Goal: Task Accomplishment & Management: Manage account settings

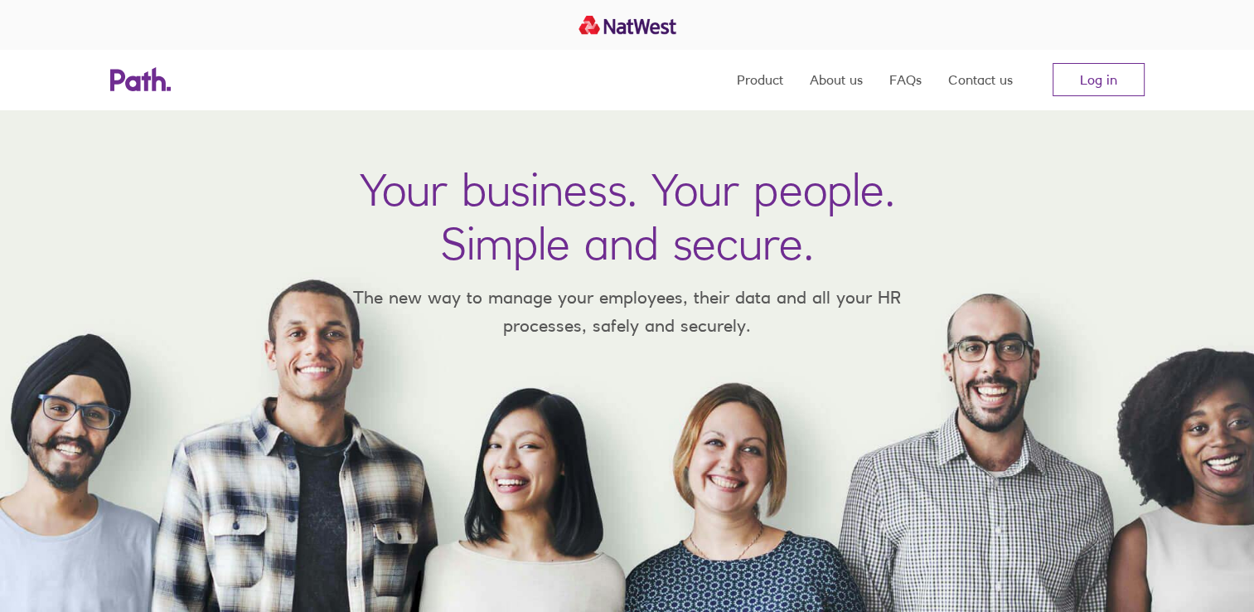
click at [1091, 80] on link "Log in" at bounding box center [1099, 79] width 92 height 33
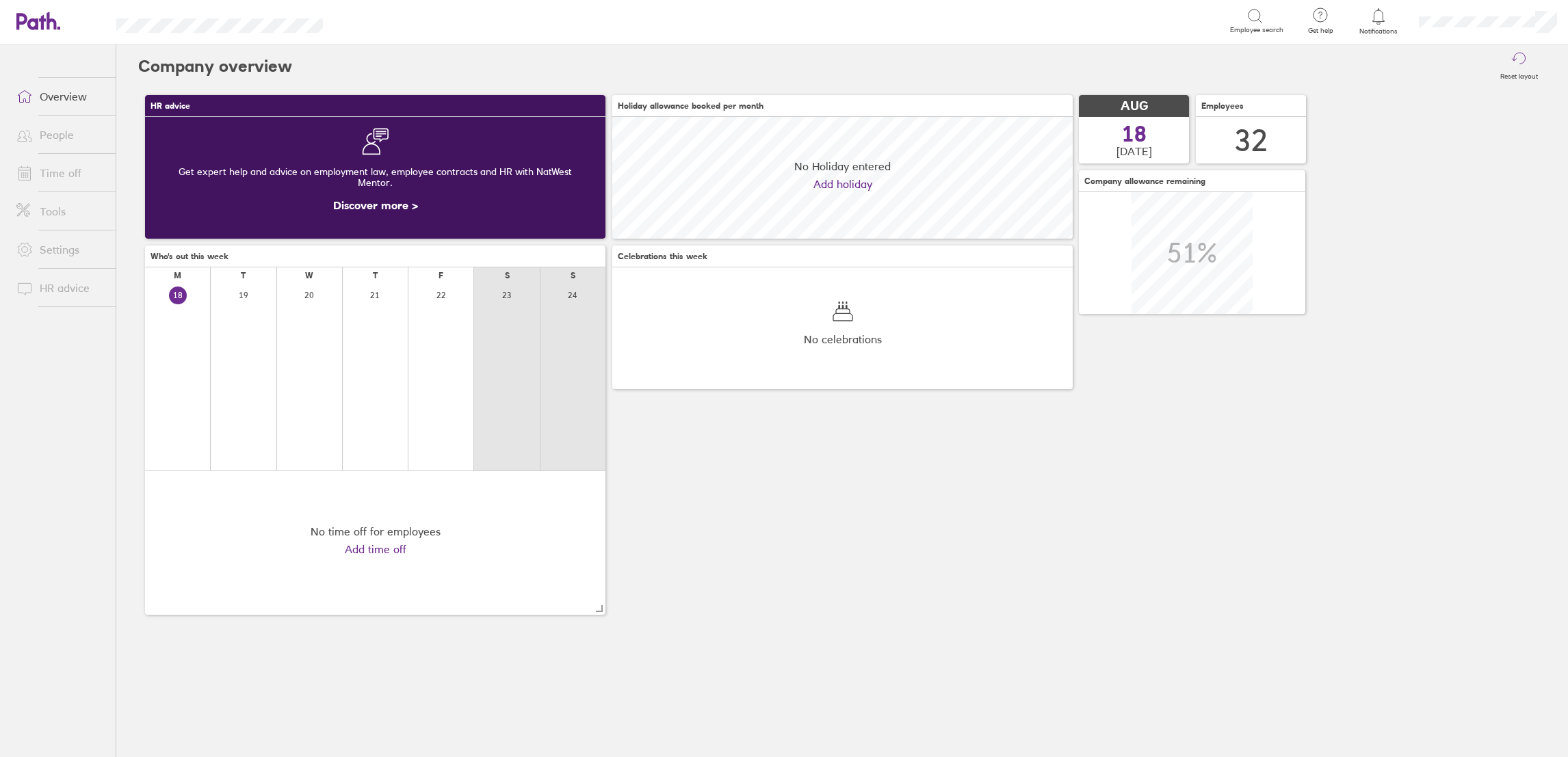
scroll to position [122, 461]
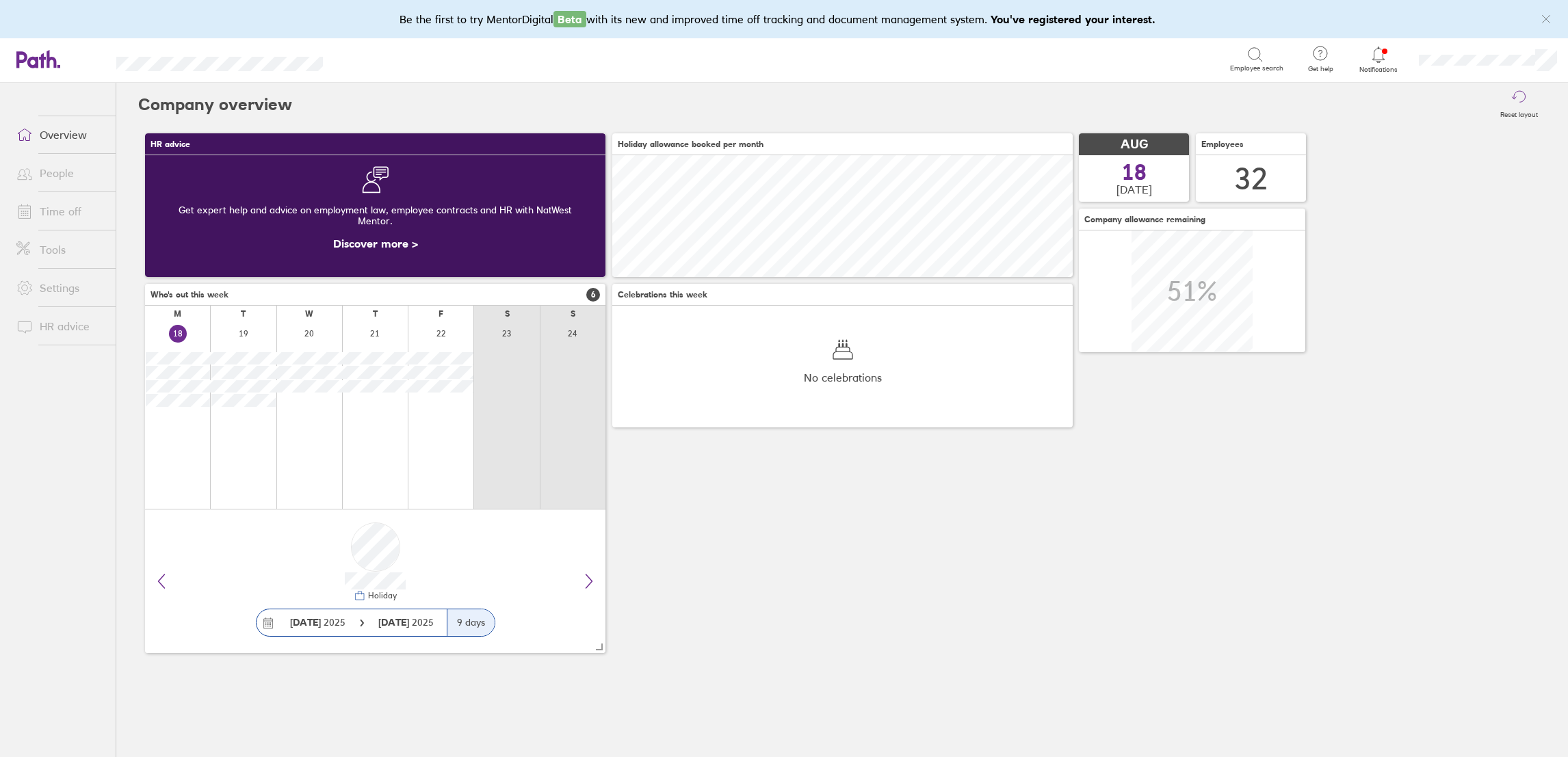
click at [59, 210] on link "Time off" at bounding box center [60, 211] width 110 height 27
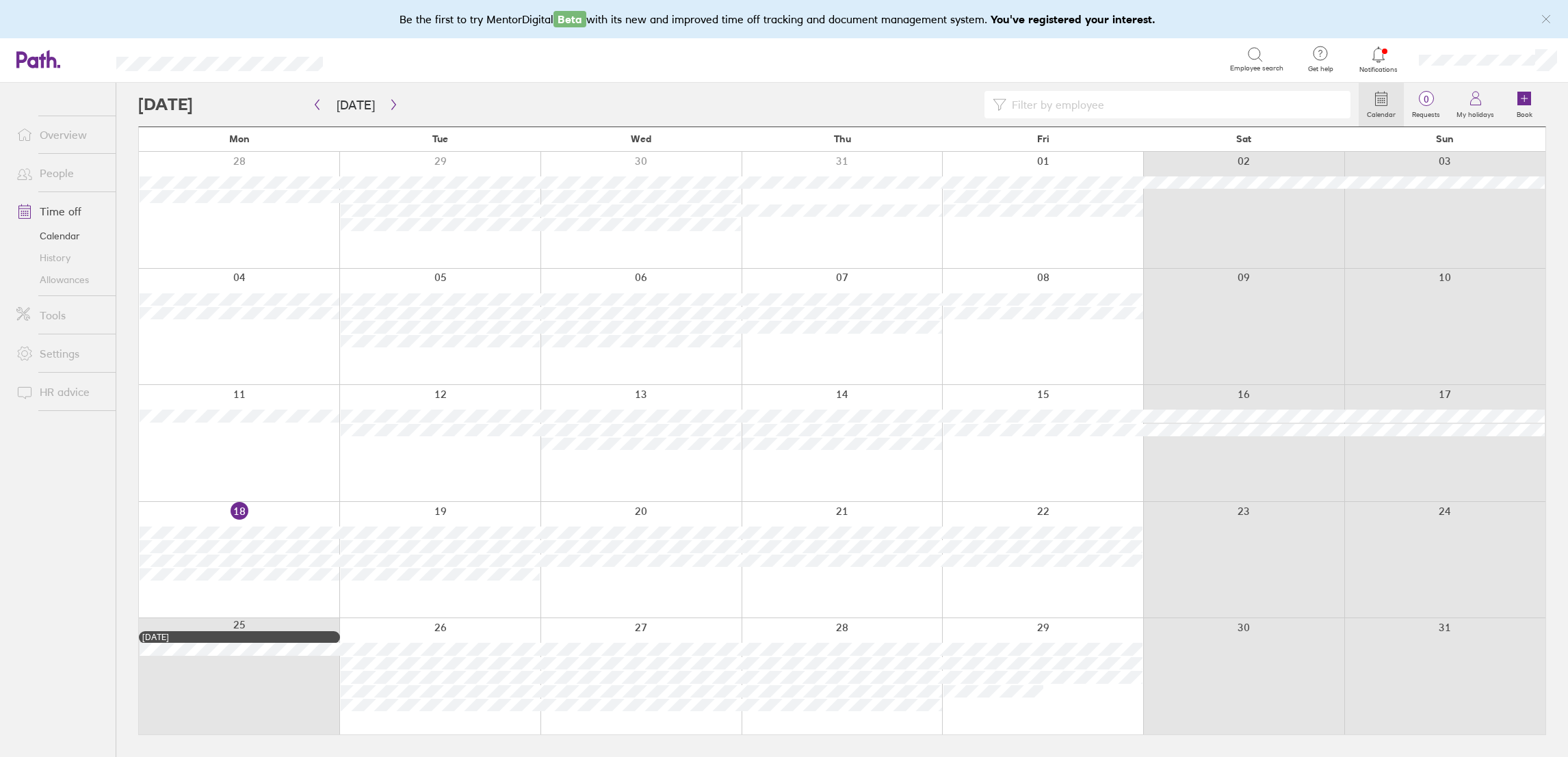
click at [1520, 107] on label "Book" at bounding box center [1524, 112] width 32 height 12
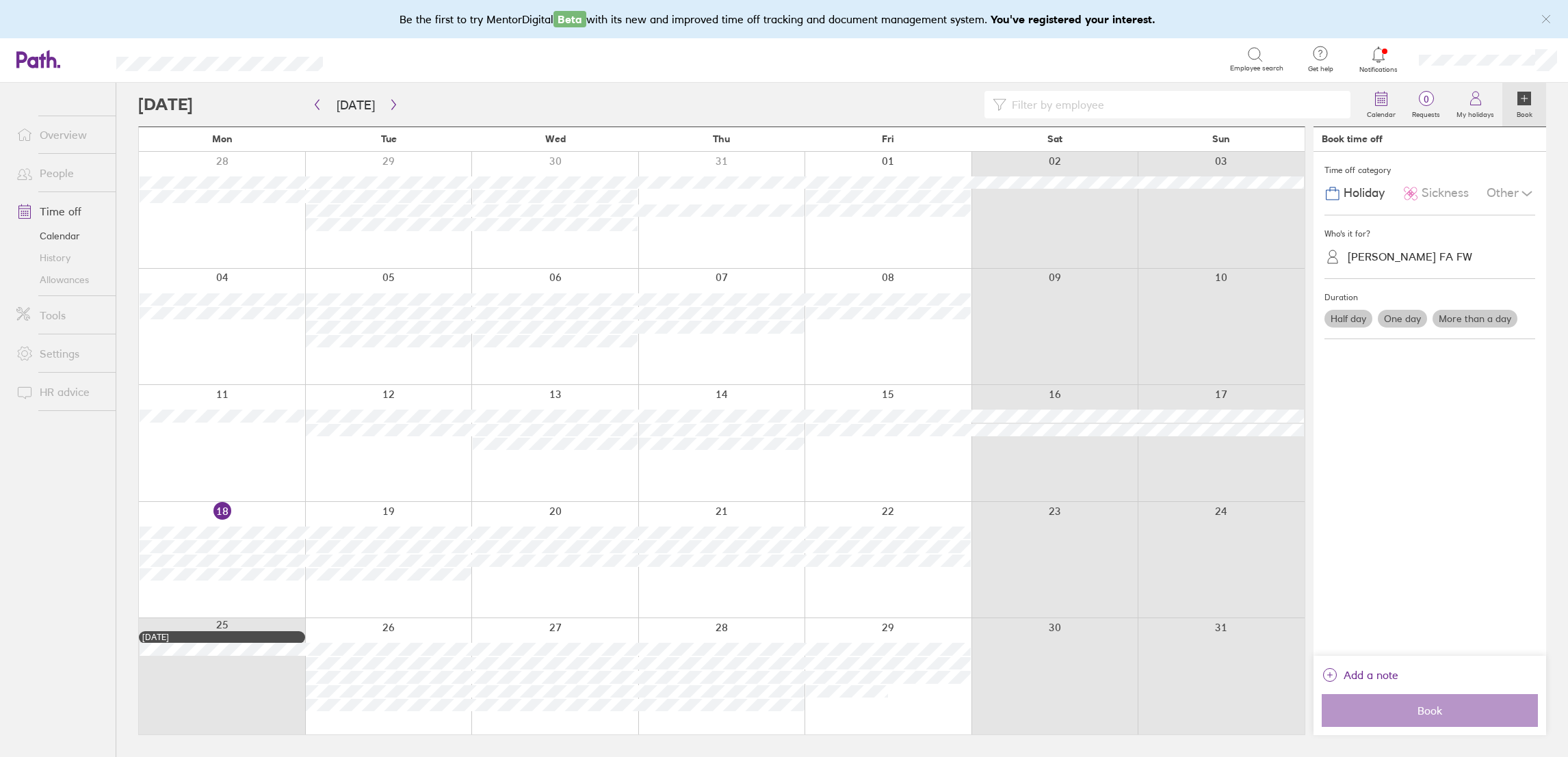
click at [1424, 260] on div "[PERSON_NAME] FA FW" at bounding box center [1410, 257] width 125 height 13
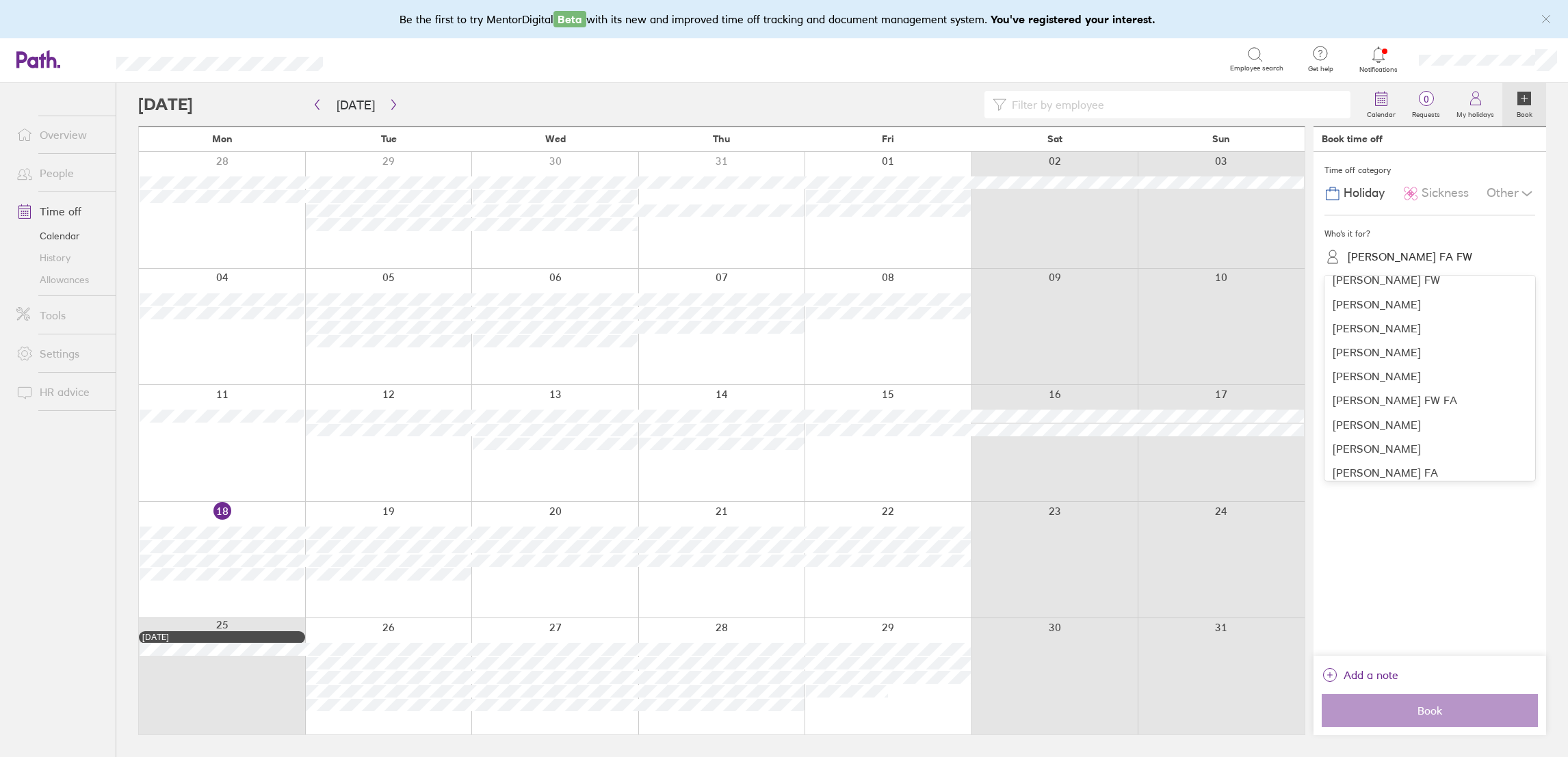
scroll to position [366, 0]
click at [1405, 334] on div "[PERSON_NAME] FW FA" at bounding box center [1429, 334] width 211 height 24
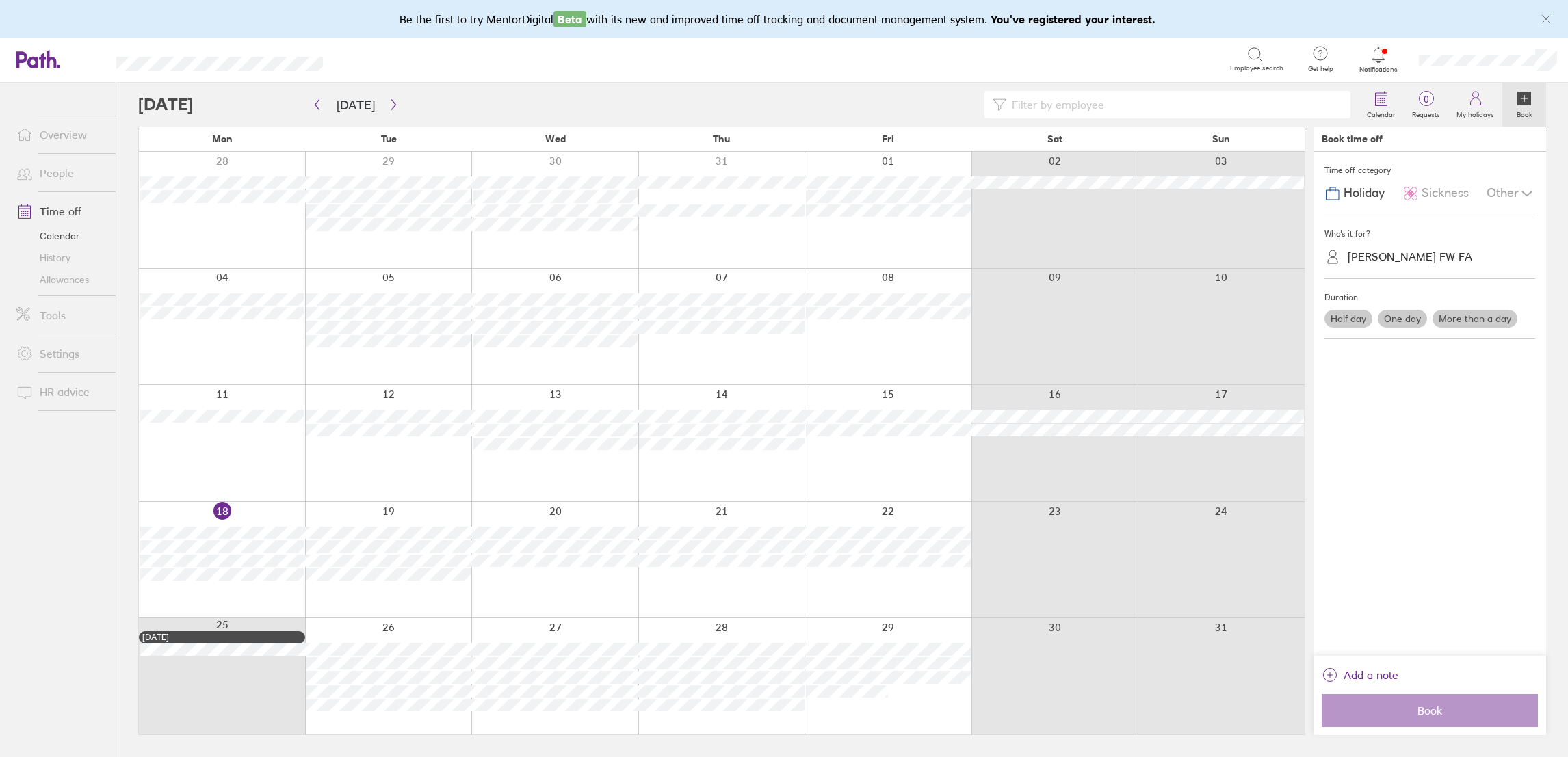
click at [1396, 310] on div "Half day One day More than a day" at bounding box center [1430, 319] width 216 height 23
click at [1405, 324] on label "One day" at bounding box center [1403, 319] width 50 height 18
click at [0, 0] on input "One day" at bounding box center [0, 0] width 0 height 0
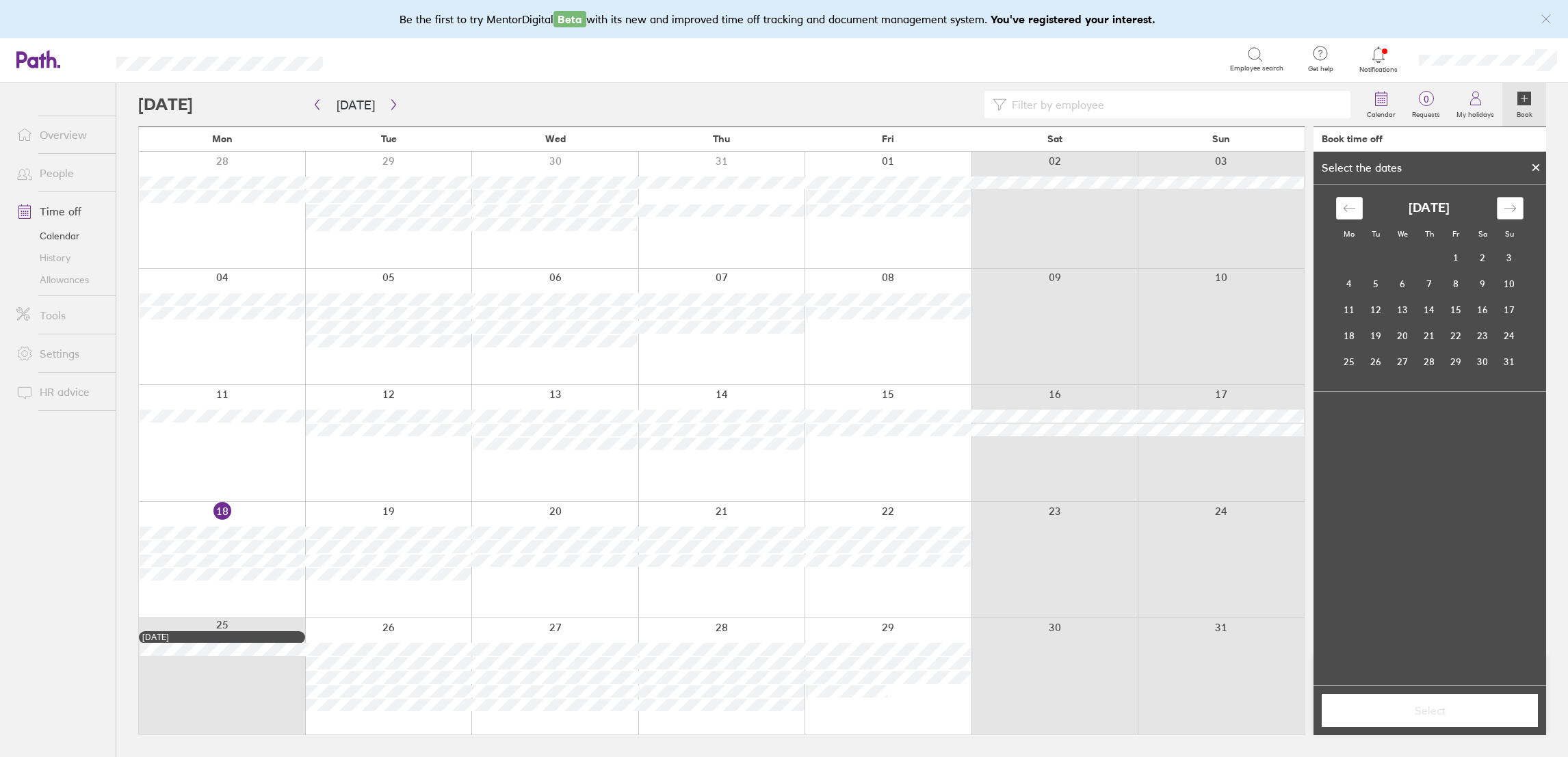
click at [1504, 201] on div "Move forward to switch to the next month." at bounding box center [1510, 208] width 26 height 22
click at [1339, 280] on td "8" at bounding box center [1350, 283] width 26 height 26
click at [1438, 709] on span "Select" at bounding box center [1430, 711] width 197 height 12
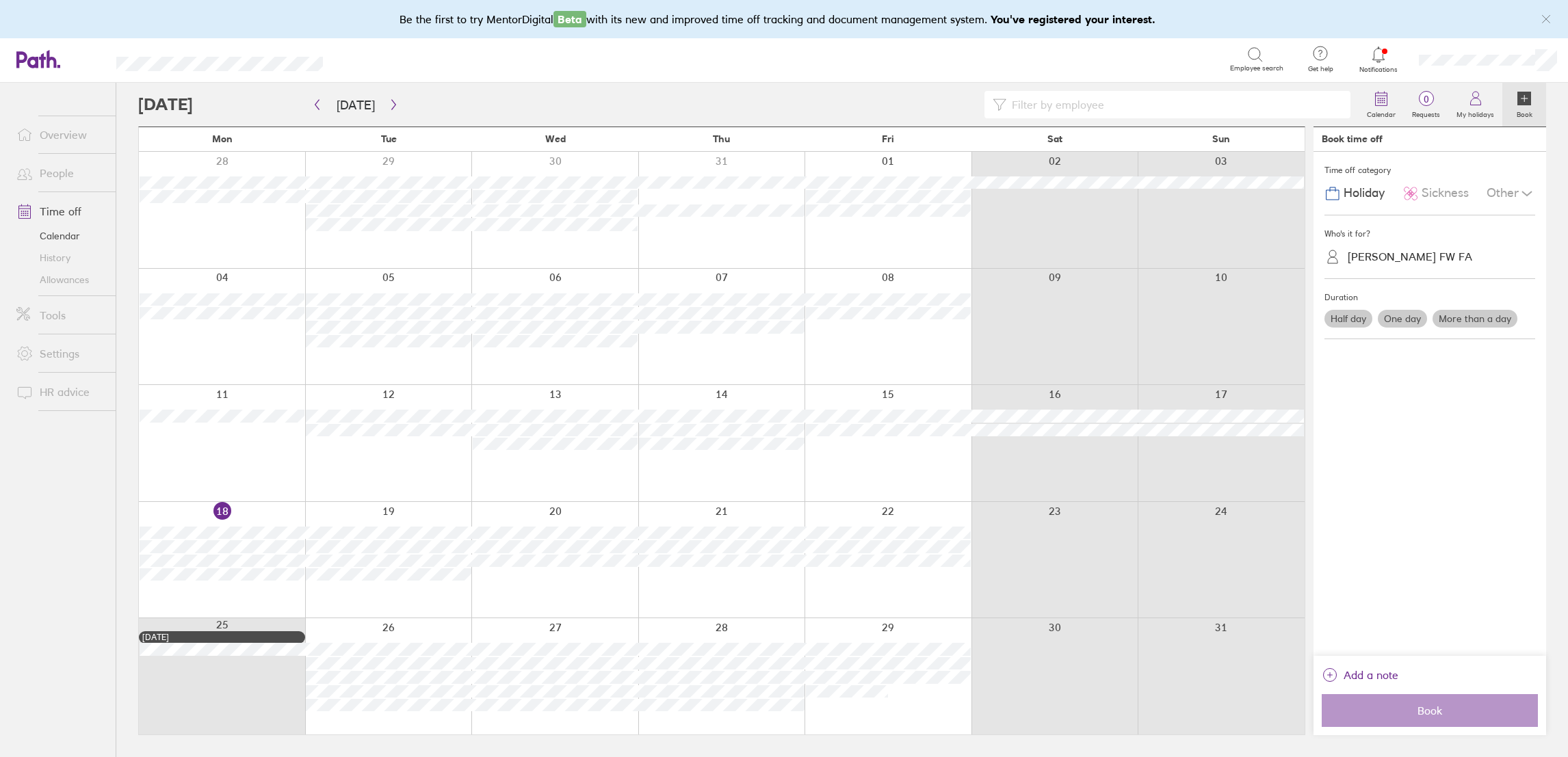
click at [1393, 316] on label "One day" at bounding box center [1403, 319] width 50 height 18
click at [0, 0] on input "One day" at bounding box center [0, 0] width 0 height 0
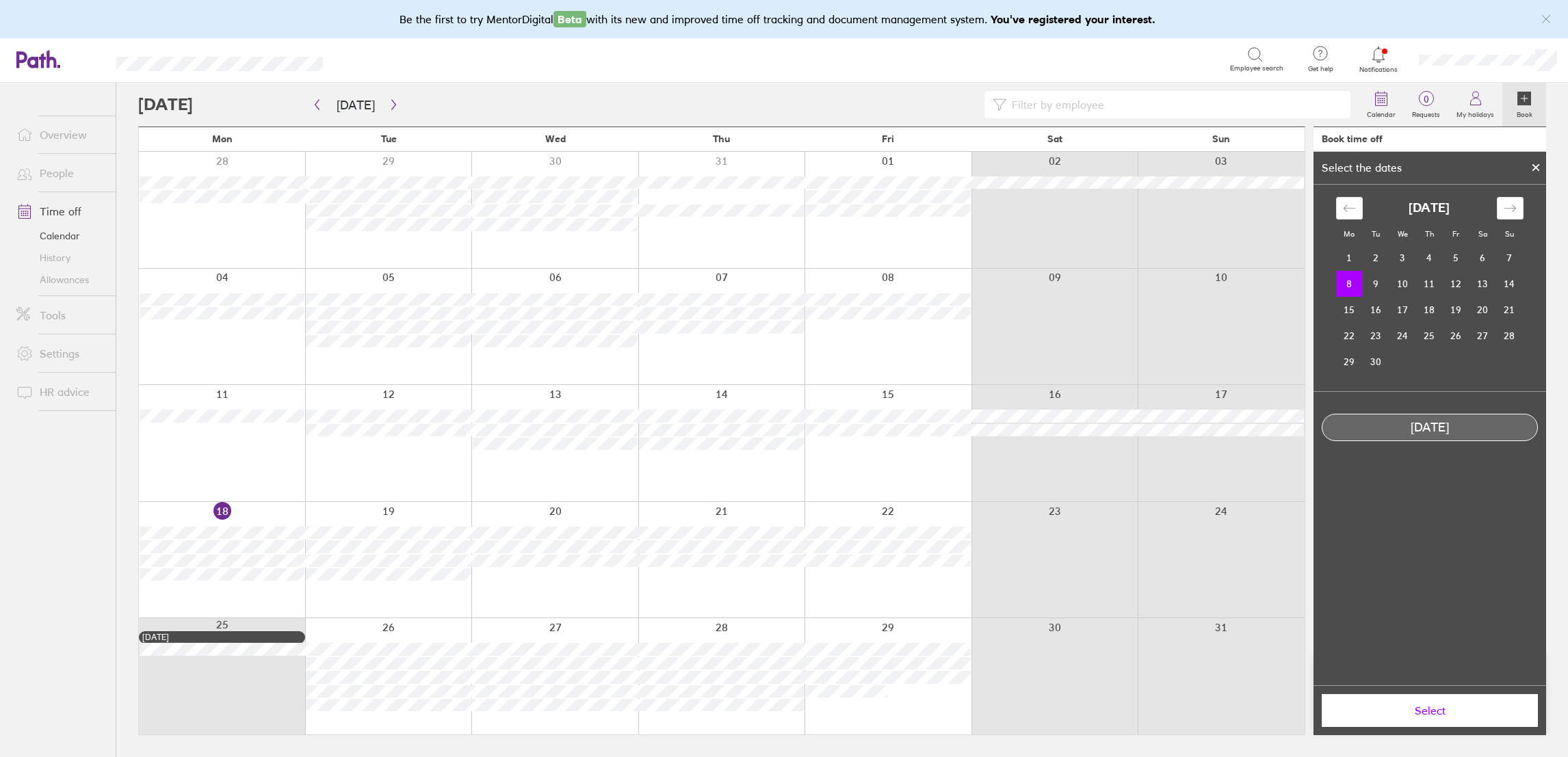
click at [1458, 709] on span "Select" at bounding box center [1430, 711] width 197 height 12
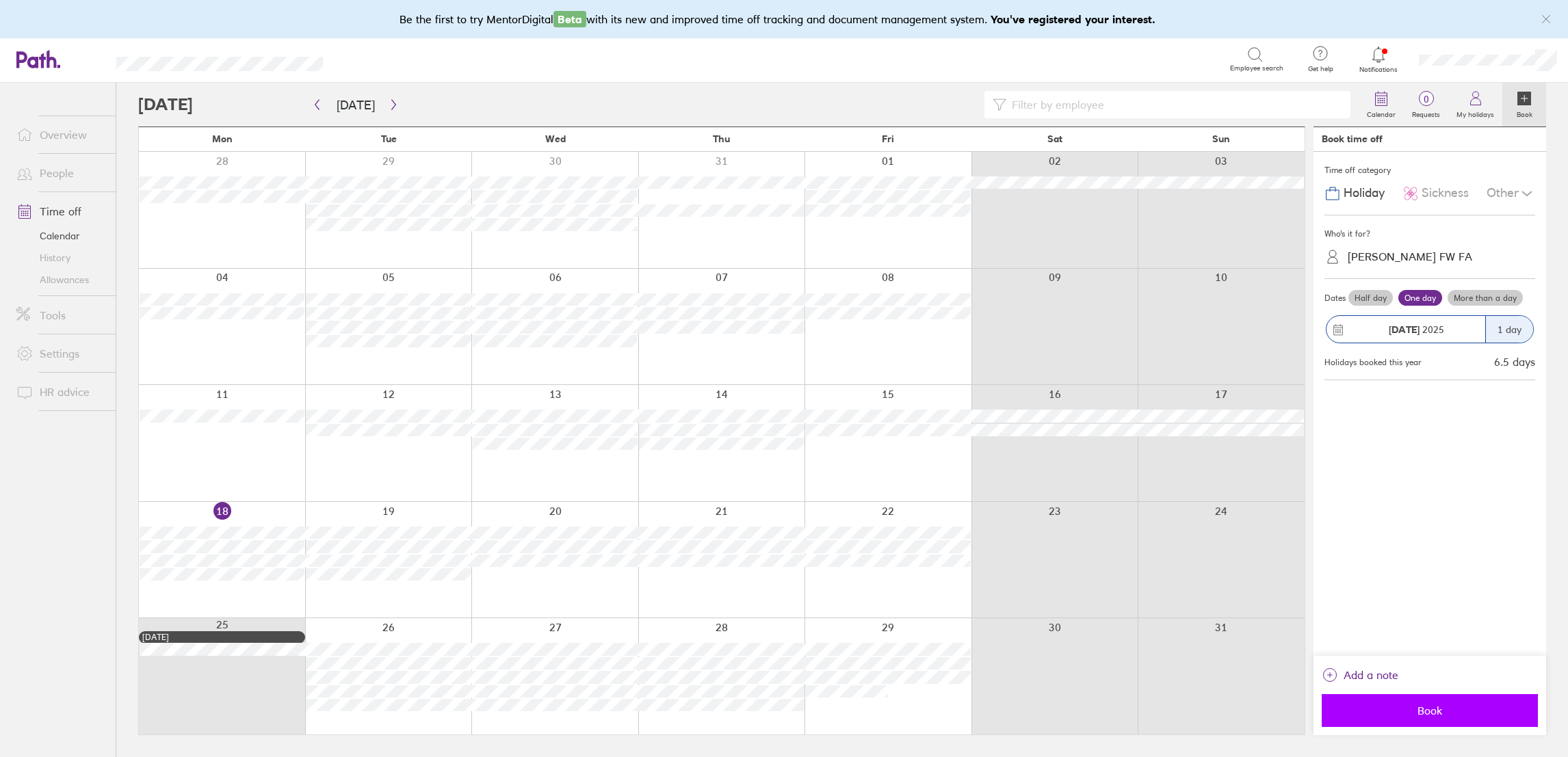
click at [1410, 703] on button "Book" at bounding box center [1430, 711] width 216 height 33
